Goal: Find specific fact: Find specific fact

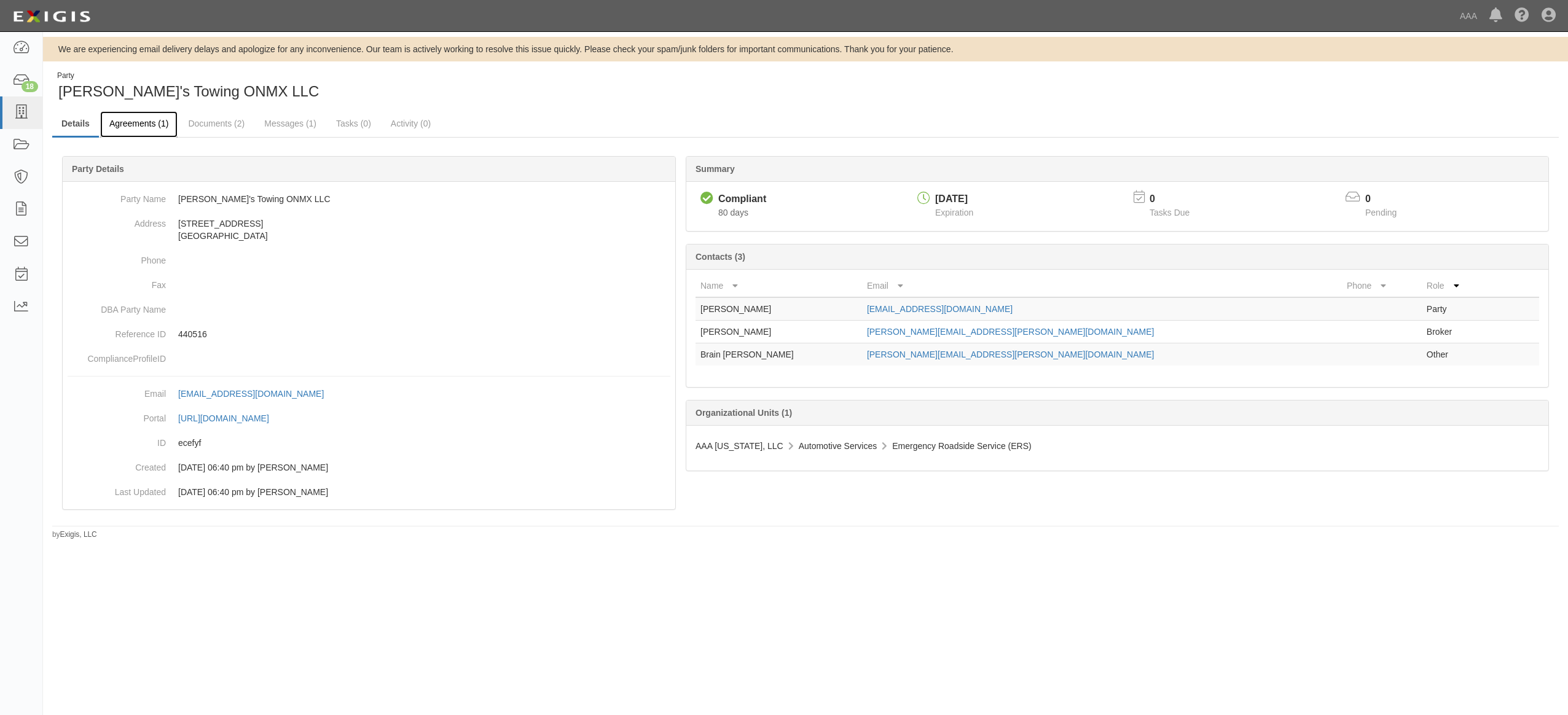
click at [133, 123] on link "Agreements (1)" at bounding box center [138, 125] width 77 height 26
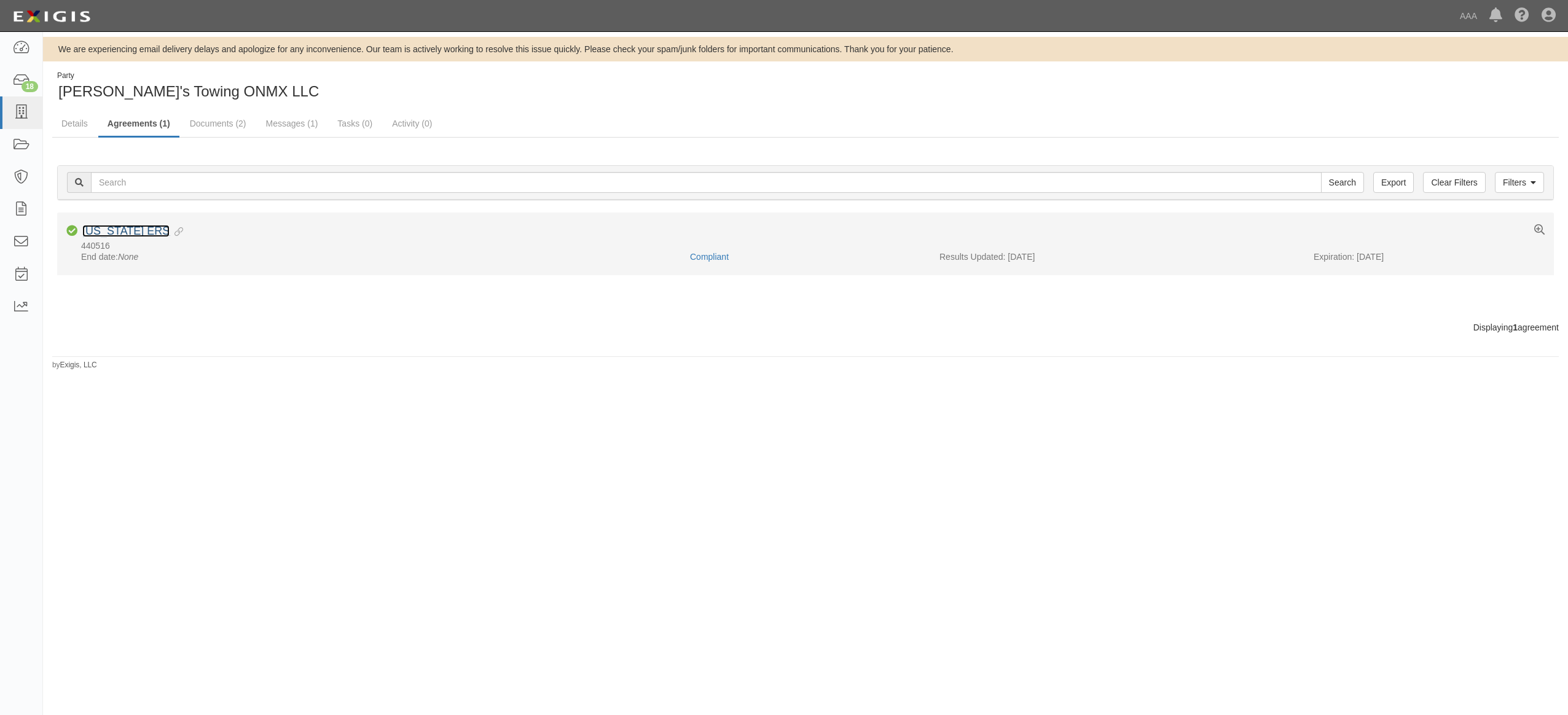
click at [130, 229] on link "New Mexico ERS" at bounding box center [126, 231] width 87 height 13
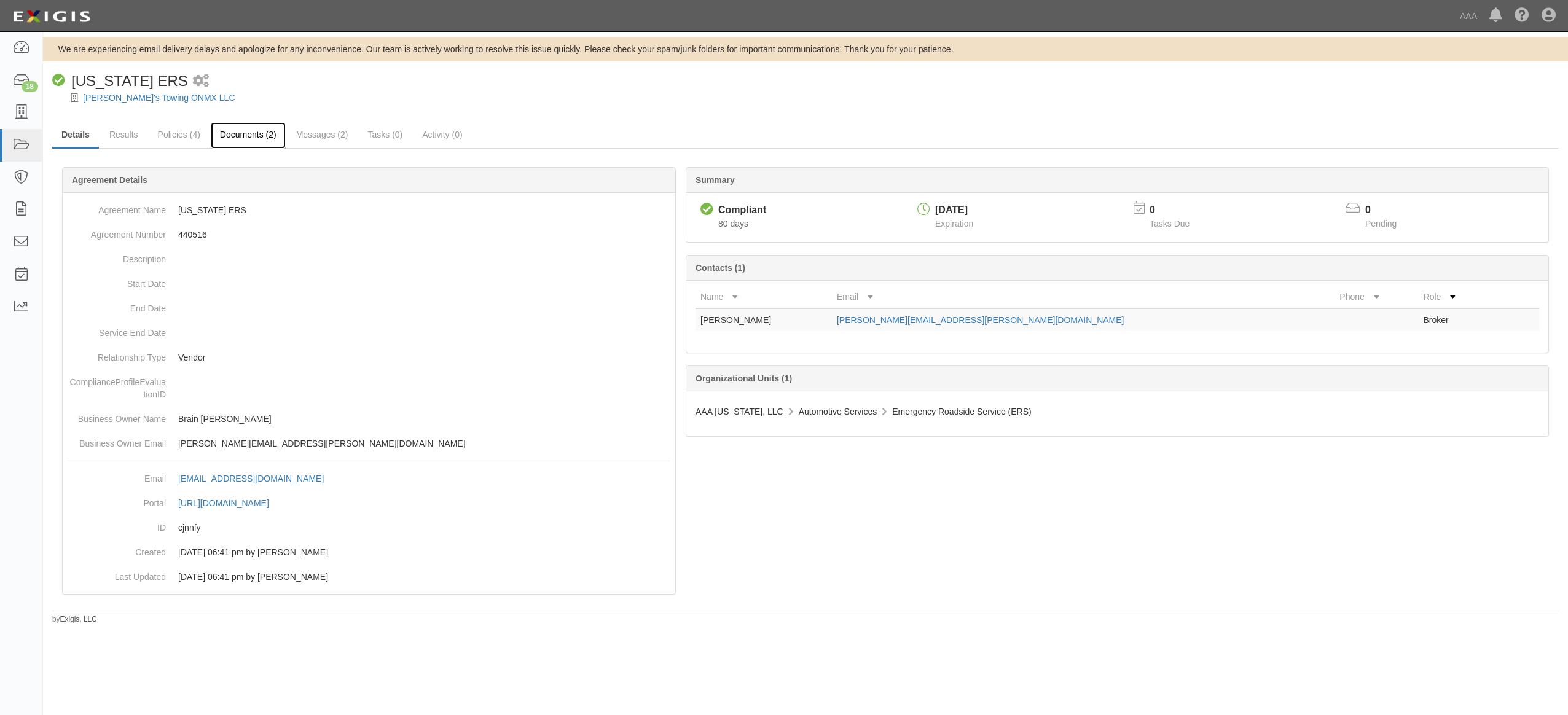
click at [240, 135] on link "Documents (2)" at bounding box center [248, 135] width 75 height 26
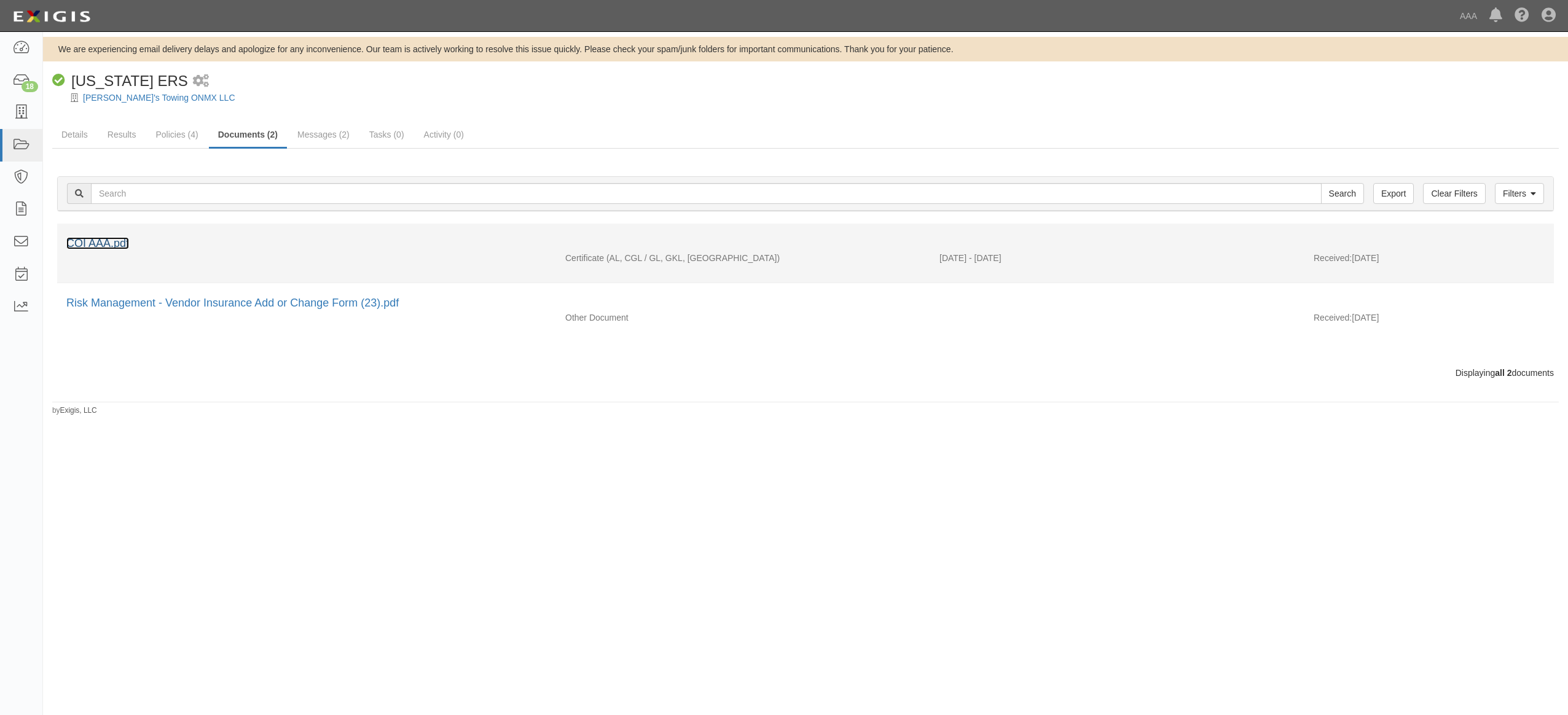
click at [97, 242] on link "COI AAA.pdf" at bounding box center [98, 244] width 63 height 13
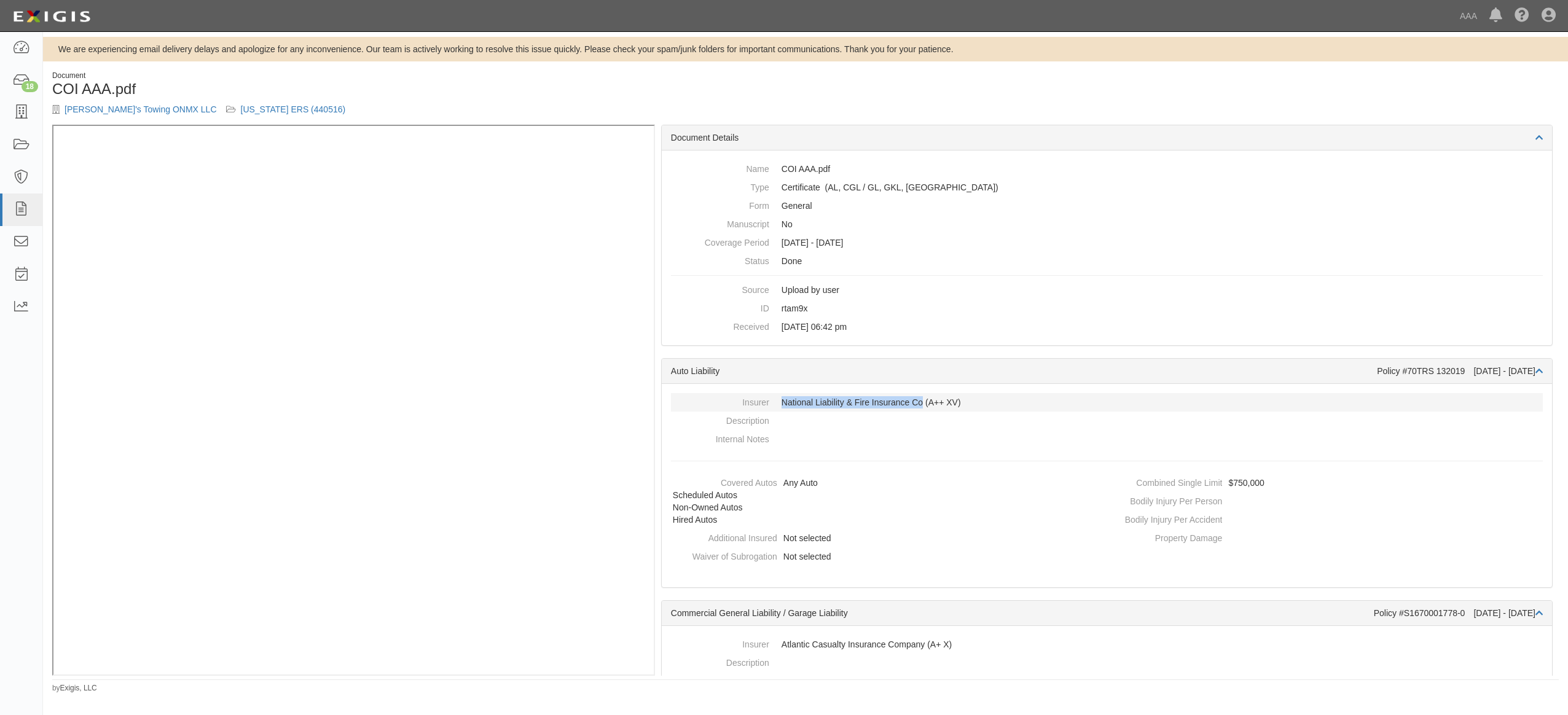
drag, startPoint x: 782, startPoint y: 401, endPoint x: 923, endPoint y: 403, distance: 141.0
click at [923, 403] on dd "National Liability & Fire Insurance Co (A++ XV)" at bounding box center [1107, 402] width 872 height 18
drag, startPoint x: 923, startPoint y: 403, endPoint x: 866, endPoint y: 401, distance: 57.0
copy dd "National Liability & Fire Insurance Co"
